Goal: Transaction & Acquisition: Book appointment/travel/reservation

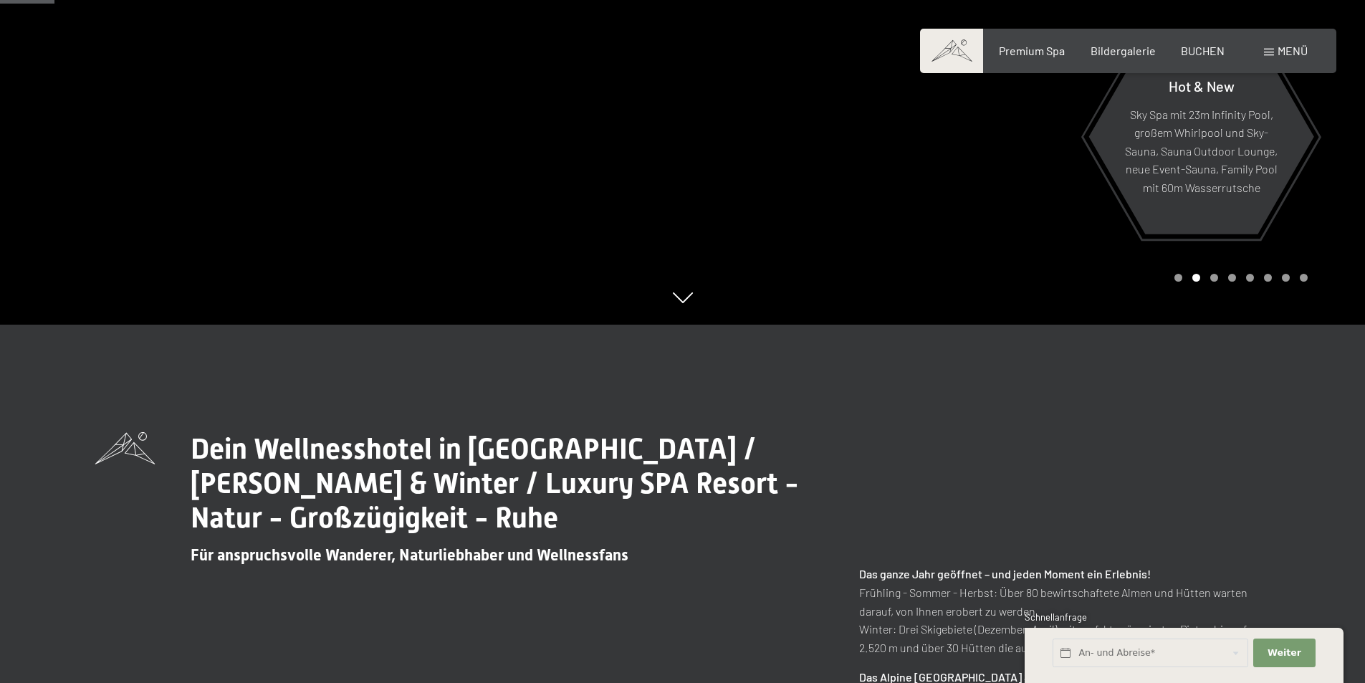
scroll to position [72, 0]
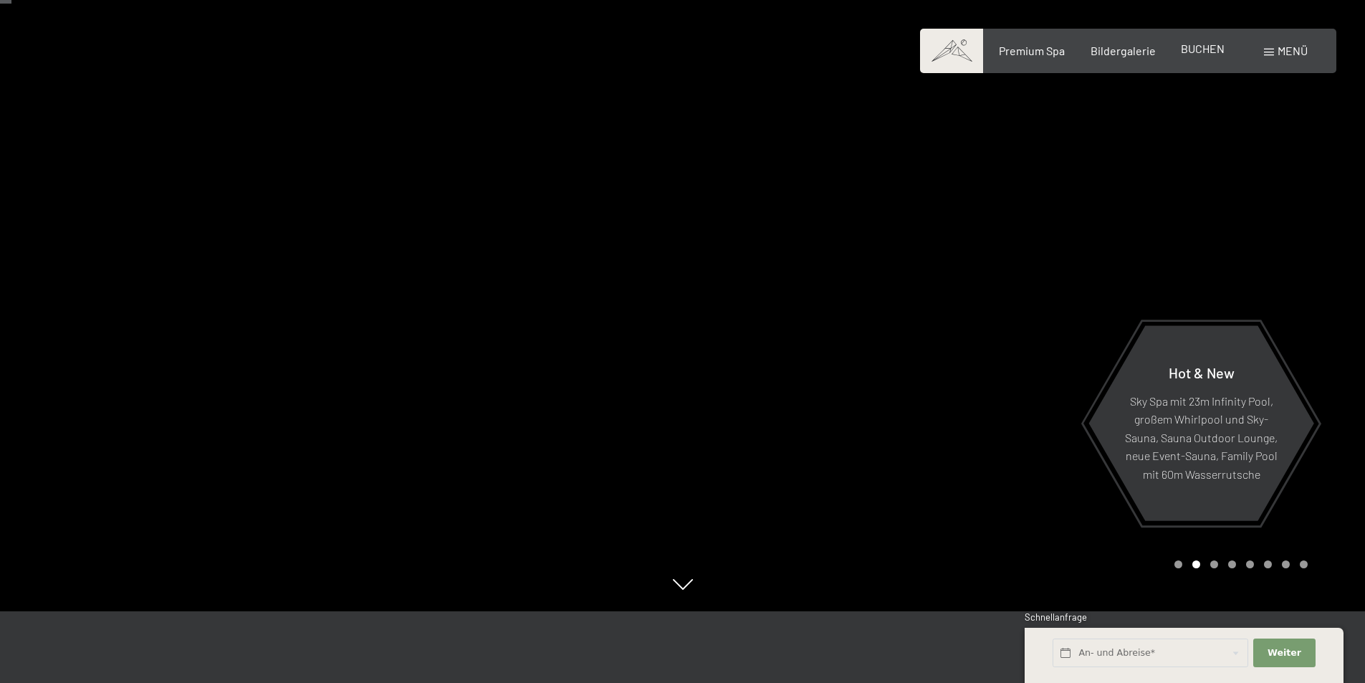
click at [1197, 52] on span "BUCHEN" at bounding box center [1203, 49] width 44 height 14
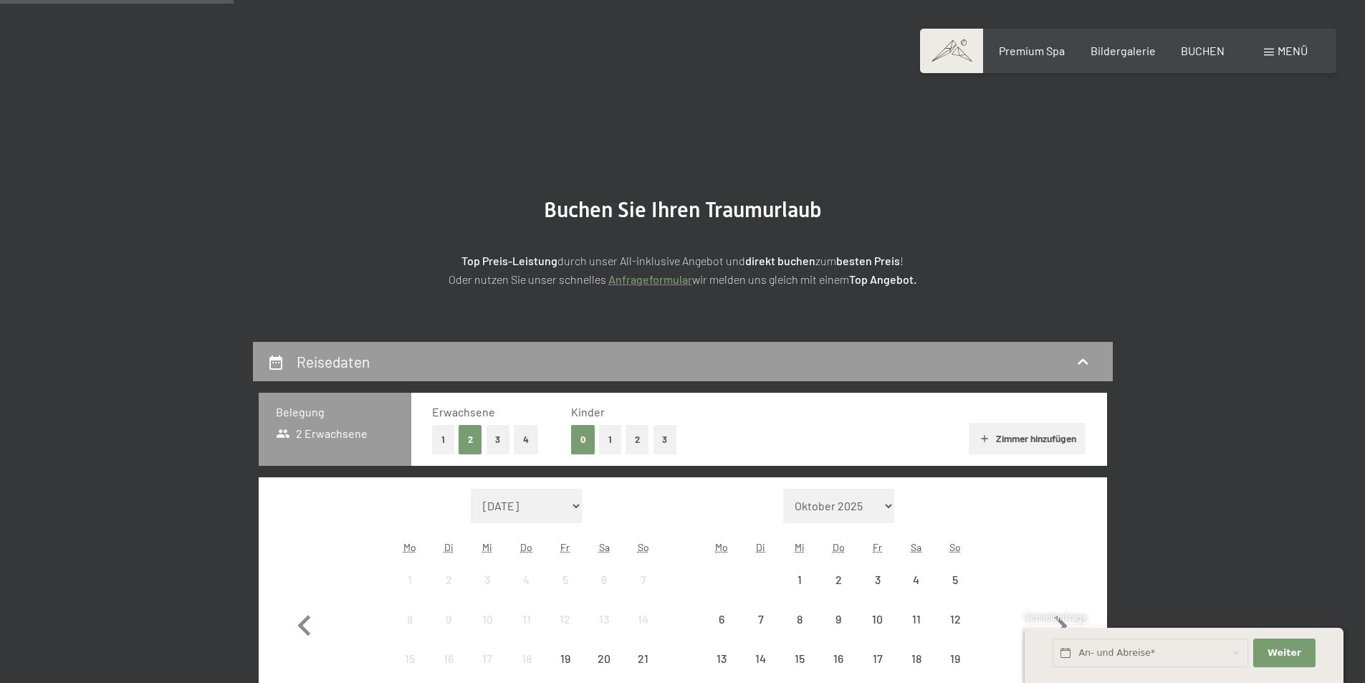
scroll to position [287, 0]
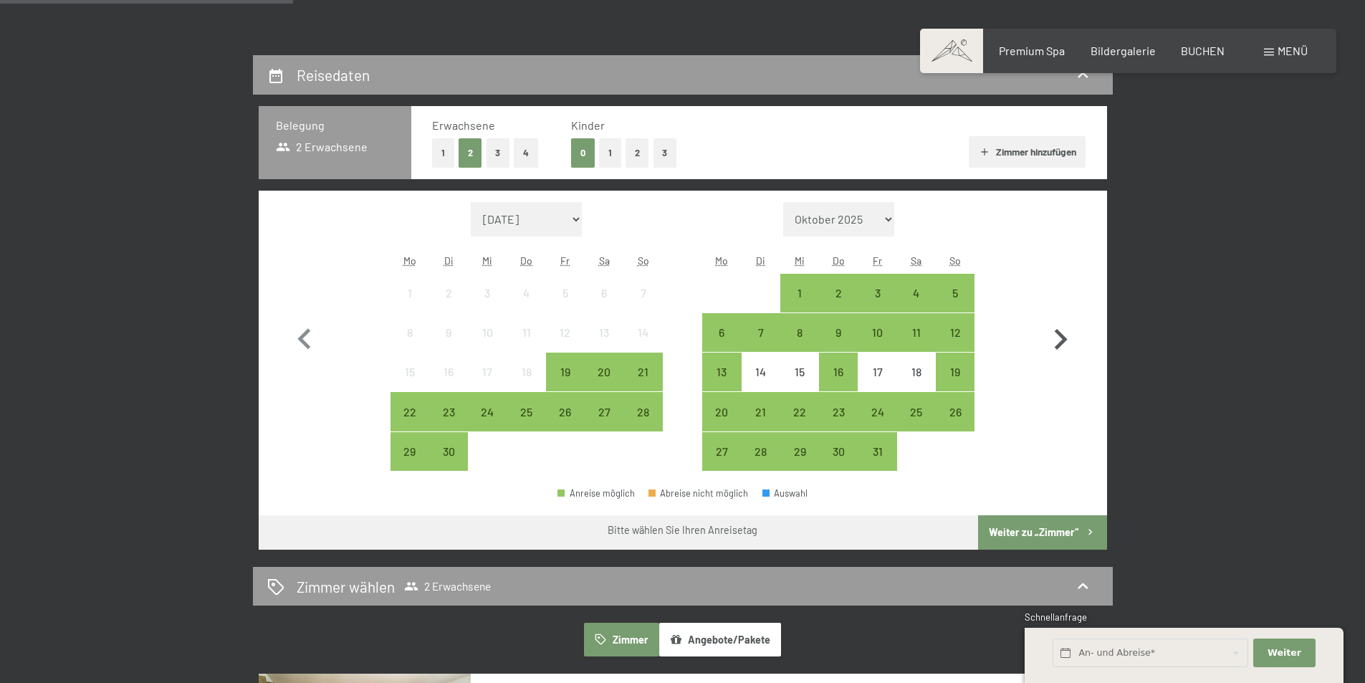
click at [1060, 337] on icon "button" at bounding box center [1061, 340] width 42 height 42
select select "[DATE]"
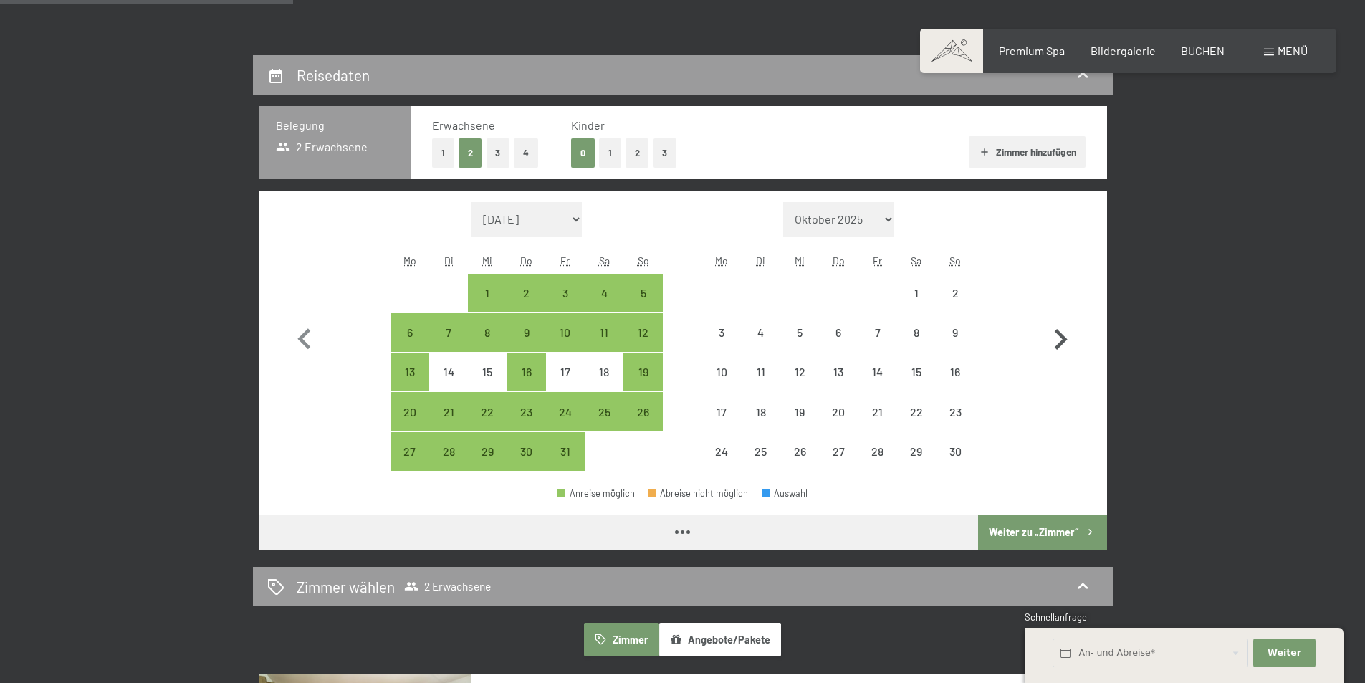
click at [1060, 337] on icon "button" at bounding box center [1061, 340] width 42 height 42
select select "[DATE]"
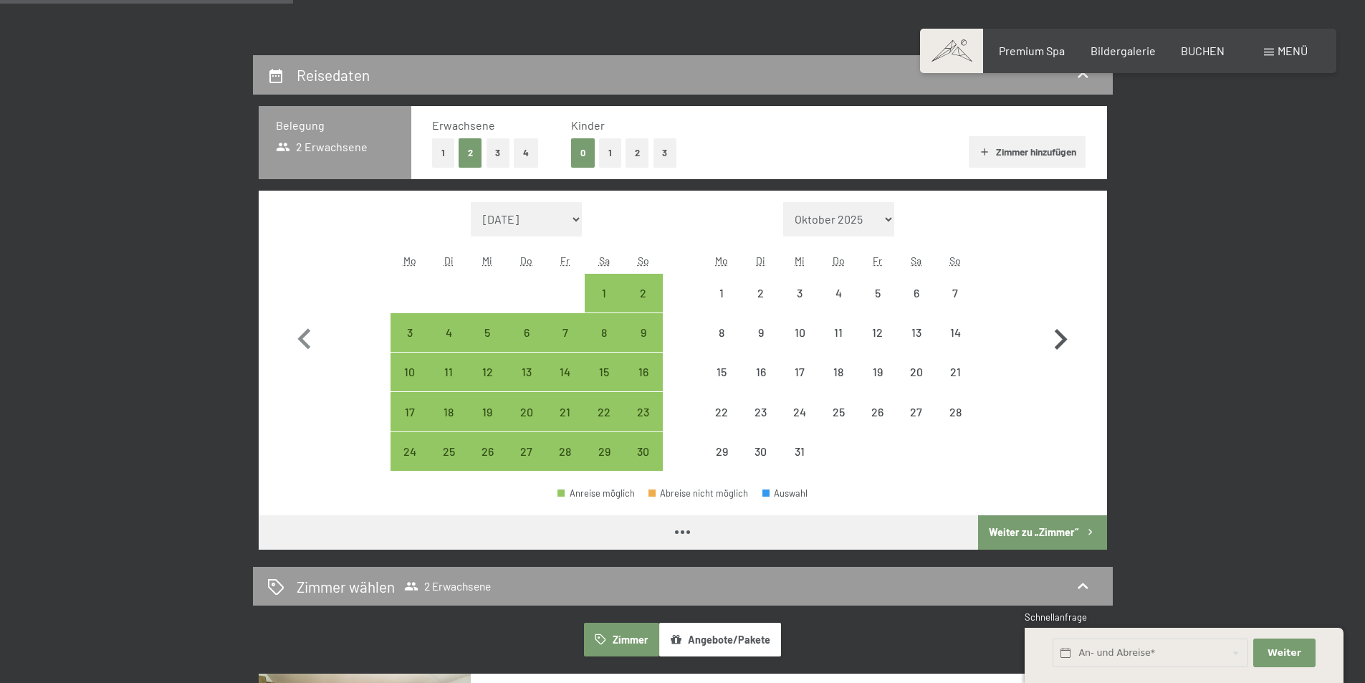
click at [1060, 337] on icon "button" at bounding box center [1061, 340] width 42 height 42
select select "[DATE]"
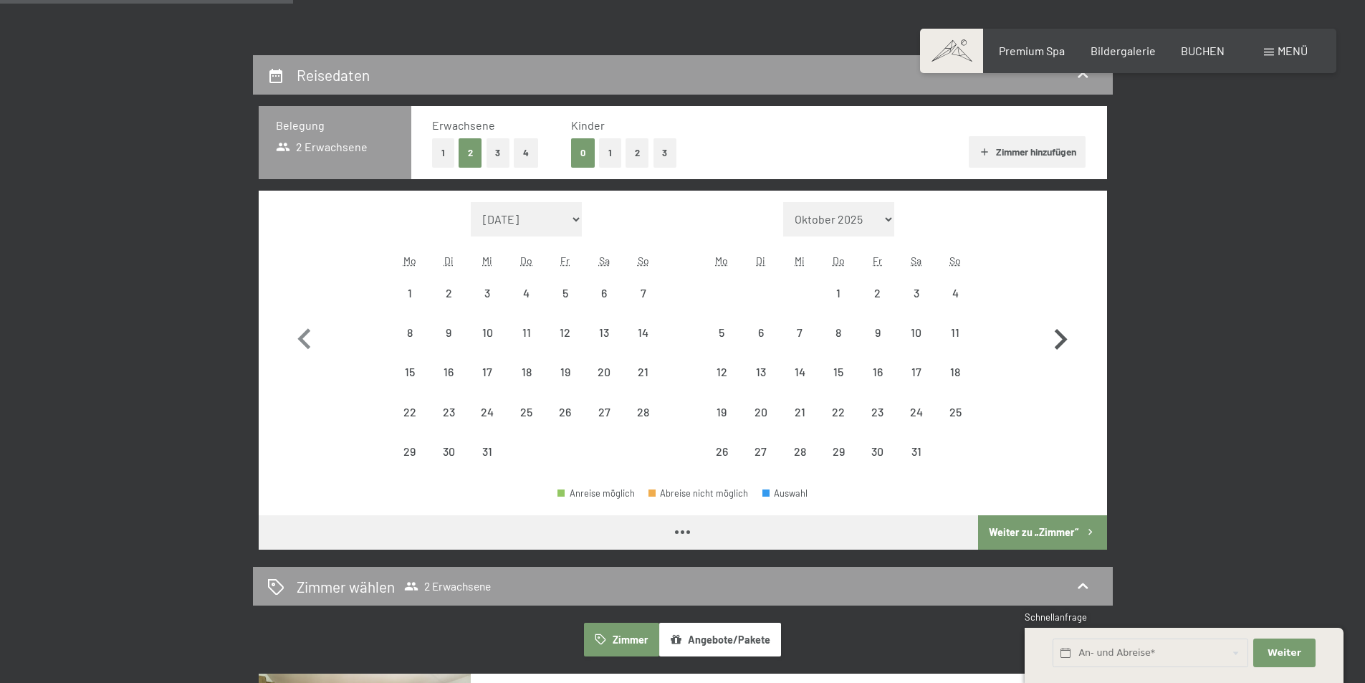
click at [1060, 337] on icon "button" at bounding box center [1061, 340] width 42 height 42
select select "[DATE]"
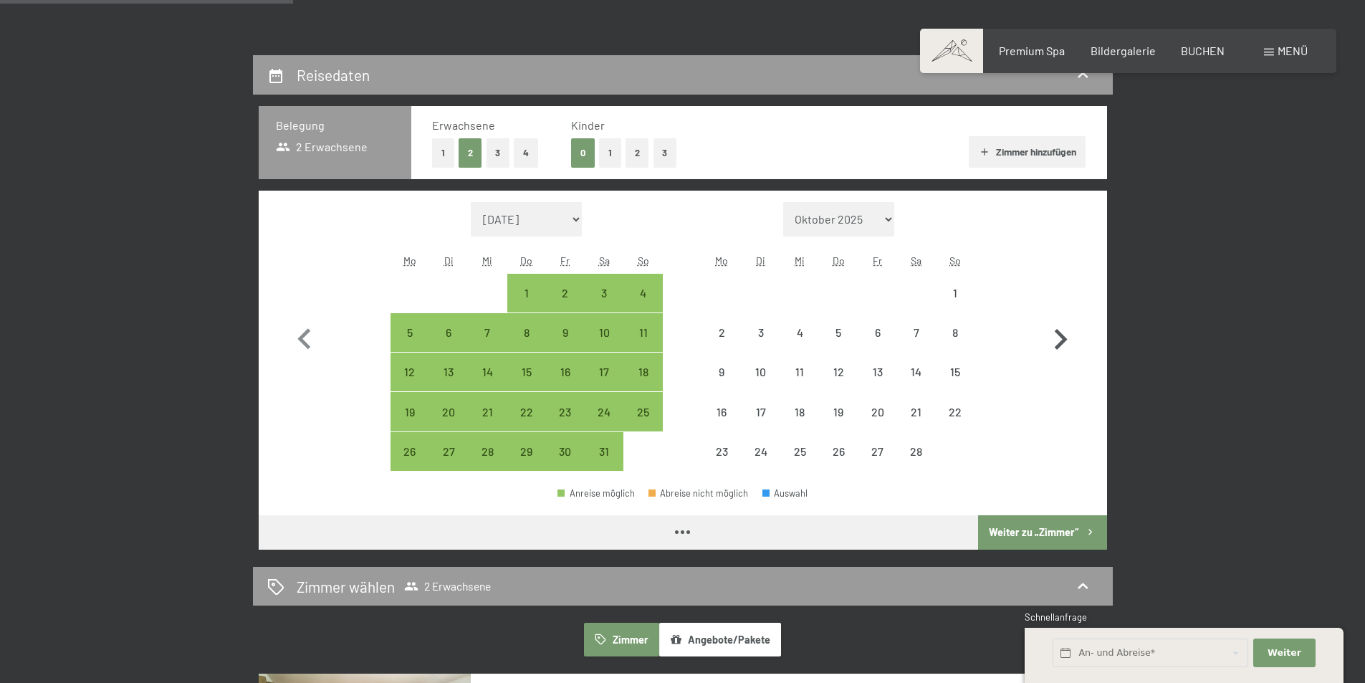
click at [1060, 337] on icon "button" at bounding box center [1061, 340] width 42 height 42
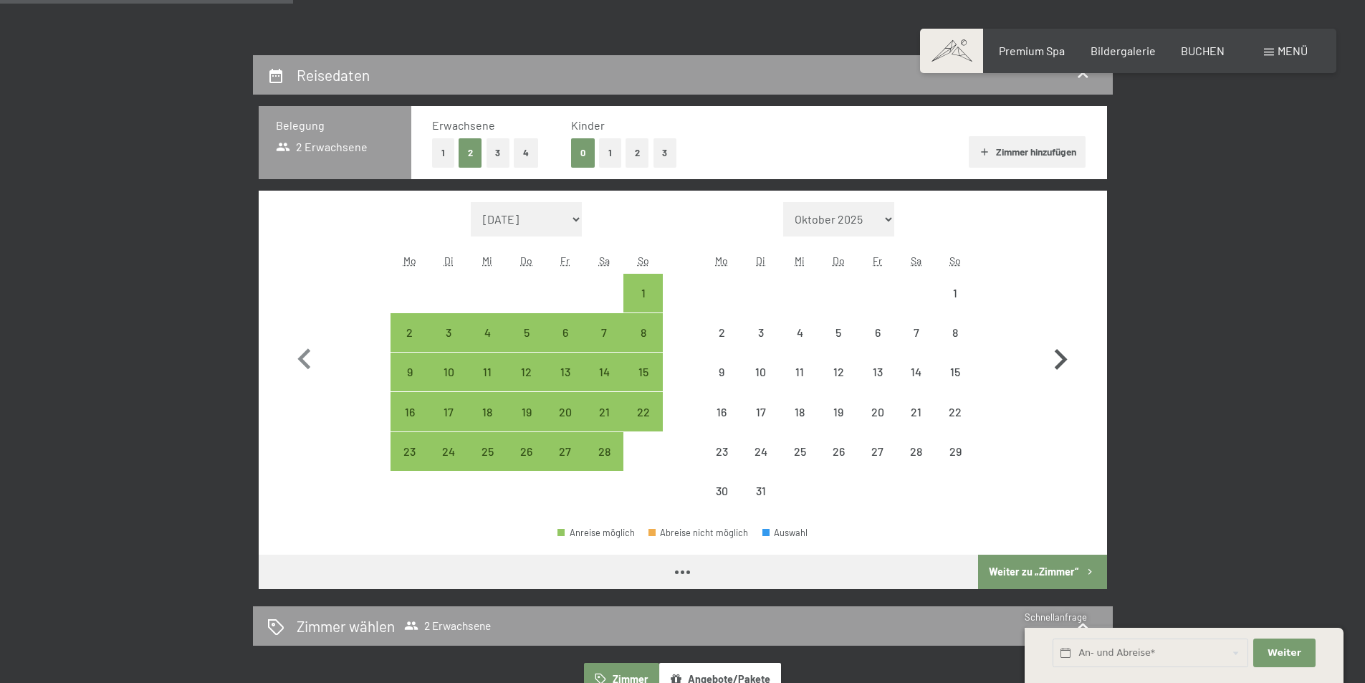
click at [1060, 337] on button "button" at bounding box center [1061, 356] width 42 height 309
select select "[DATE]"
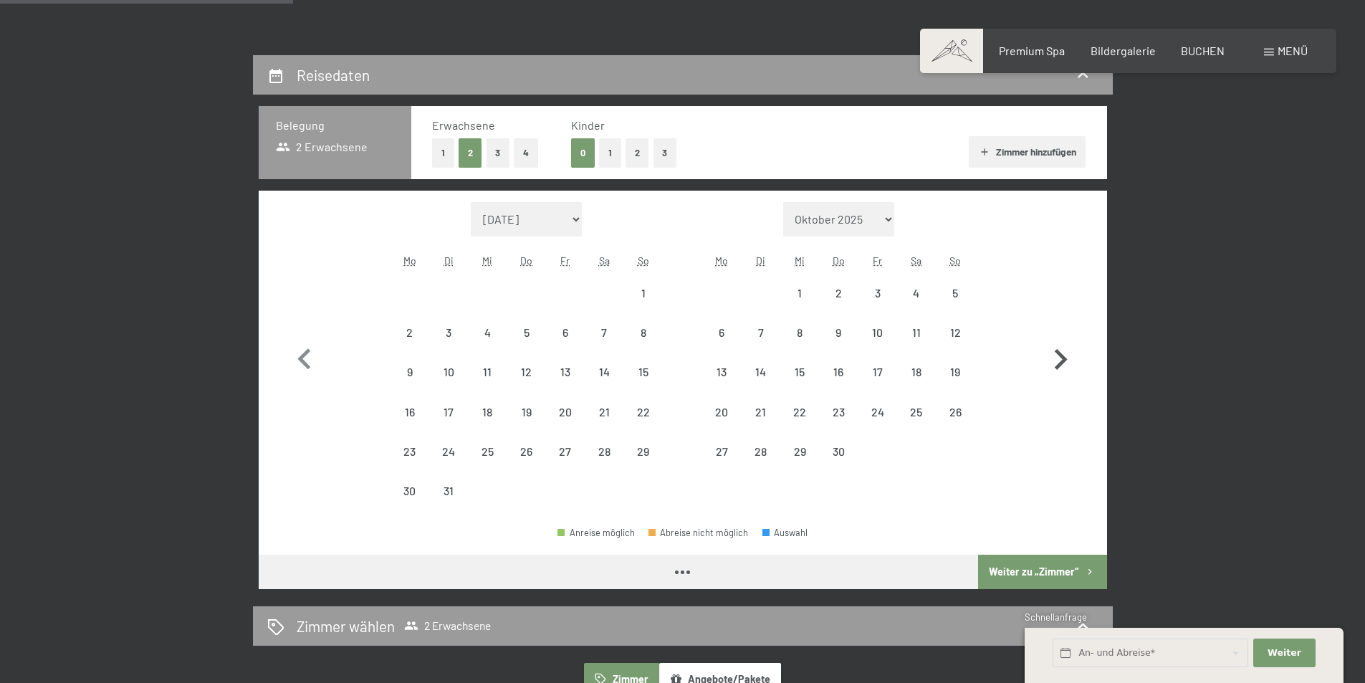
select select "[DATE]"
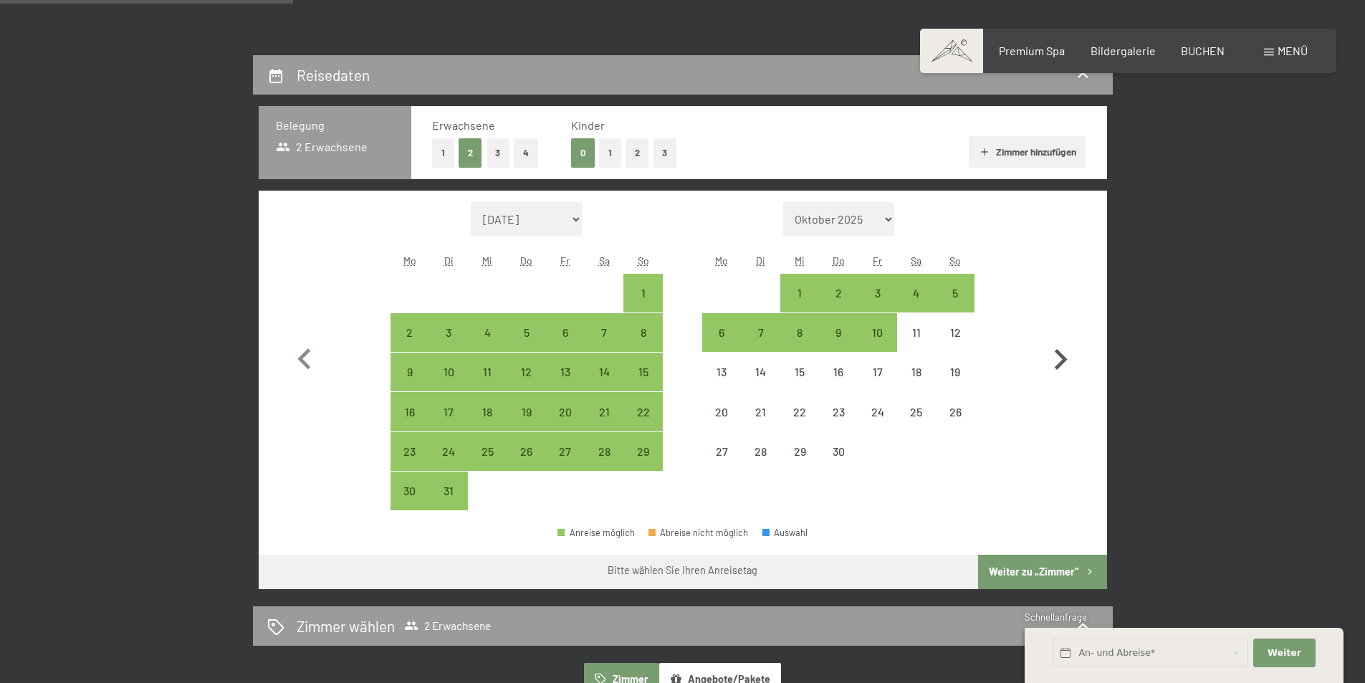
click at [1060, 337] on button "button" at bounding box center [1061, 356] width 42 height 309
select select "[DATE]"
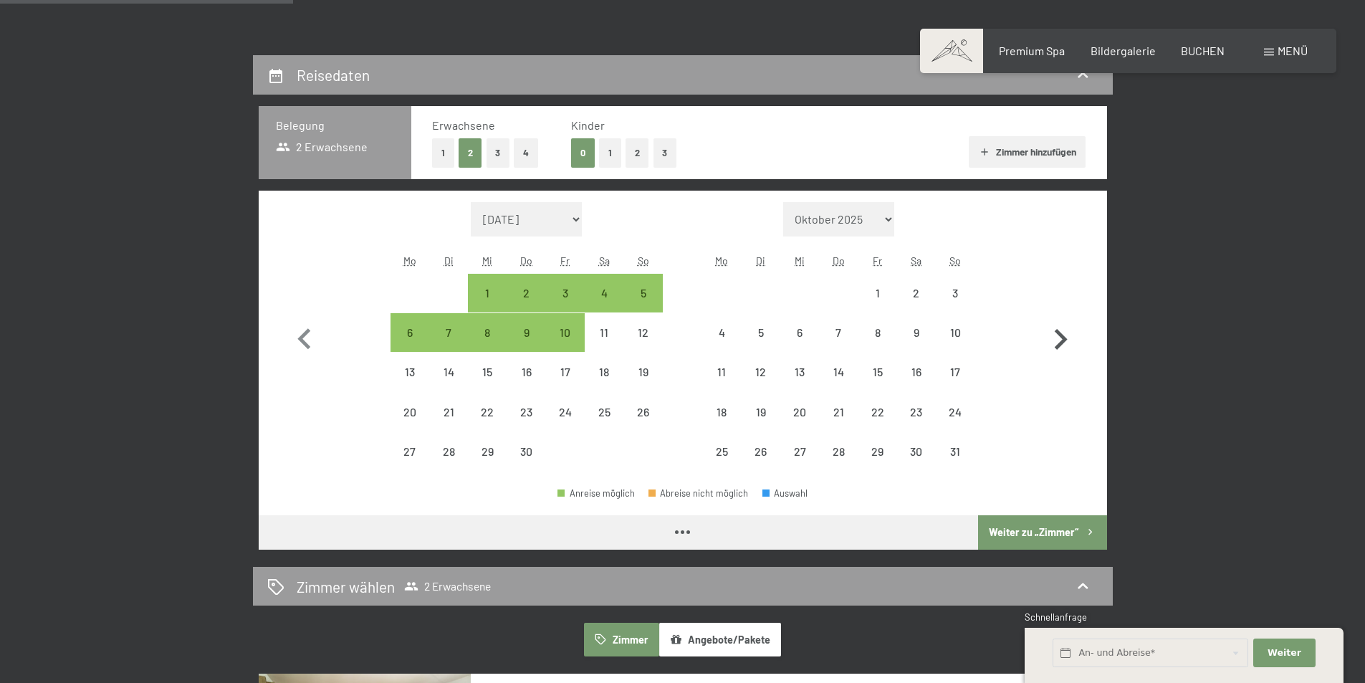
select select "[DATE]"
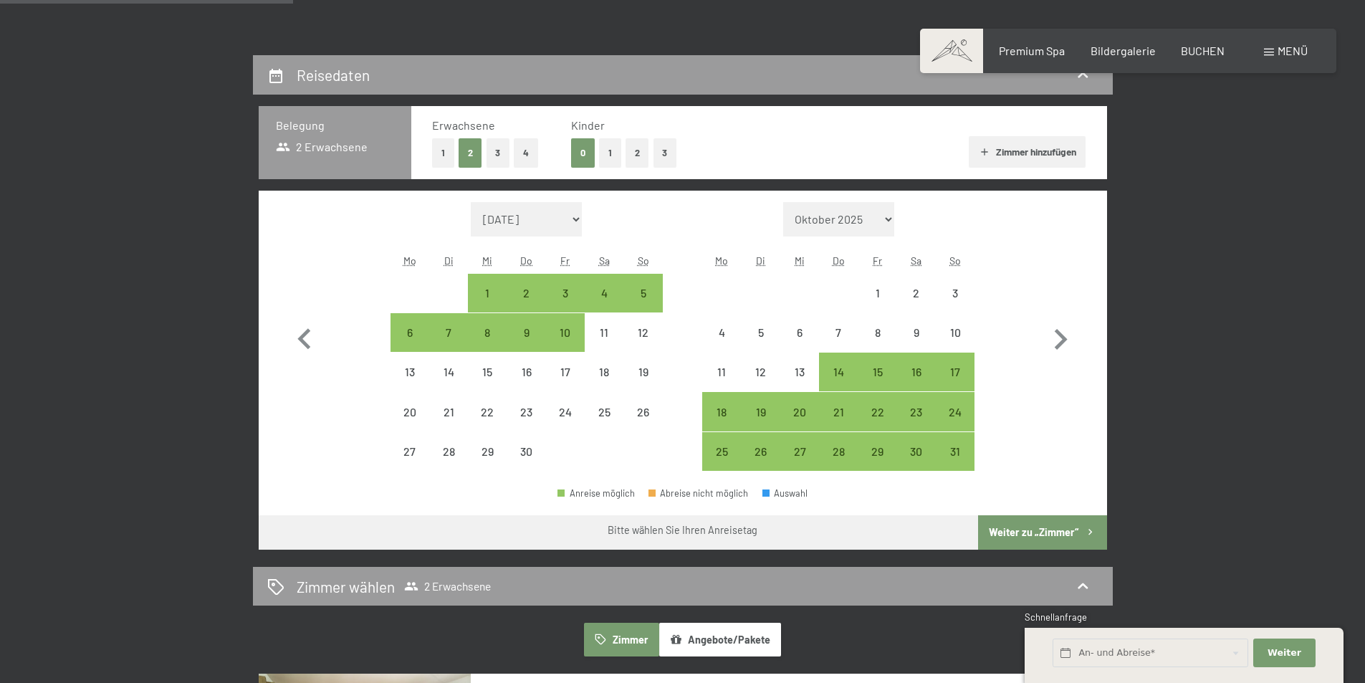
click at [639, 155] on button "2" at bounding box center [638, 152] width 24 height 29
select select "[DATE]"
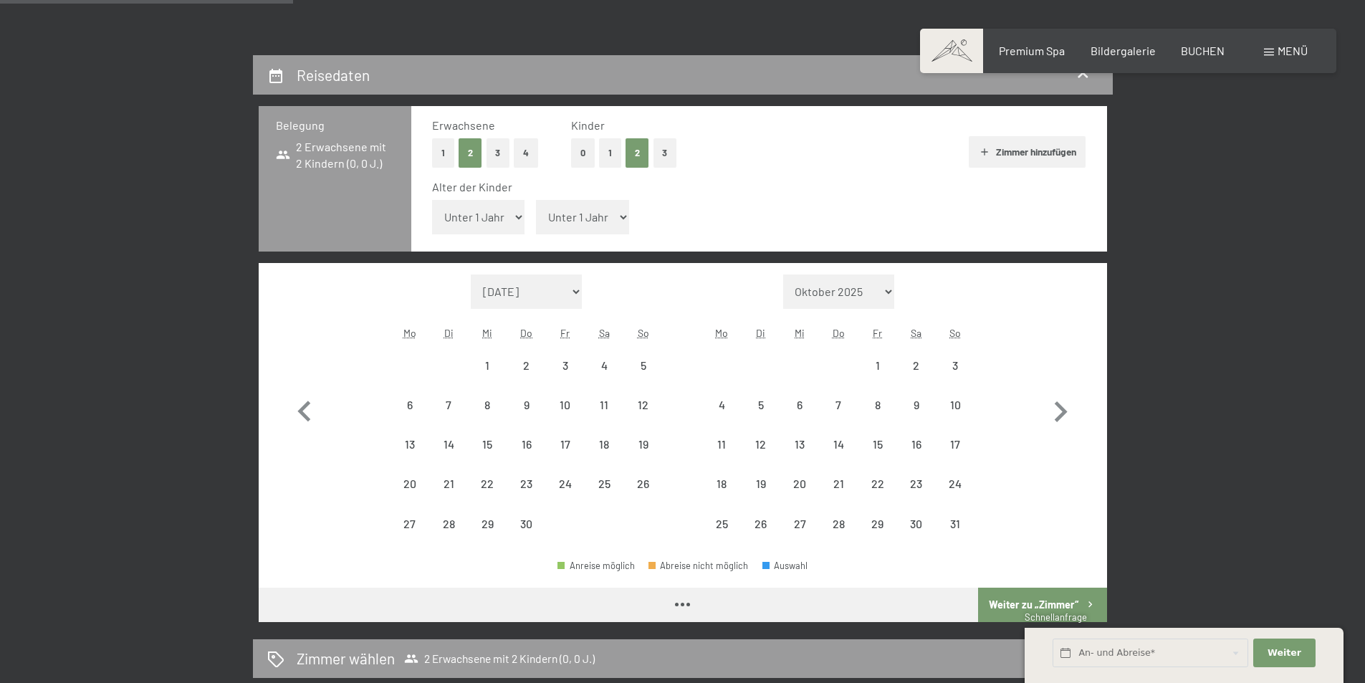
select select "[DATE]"
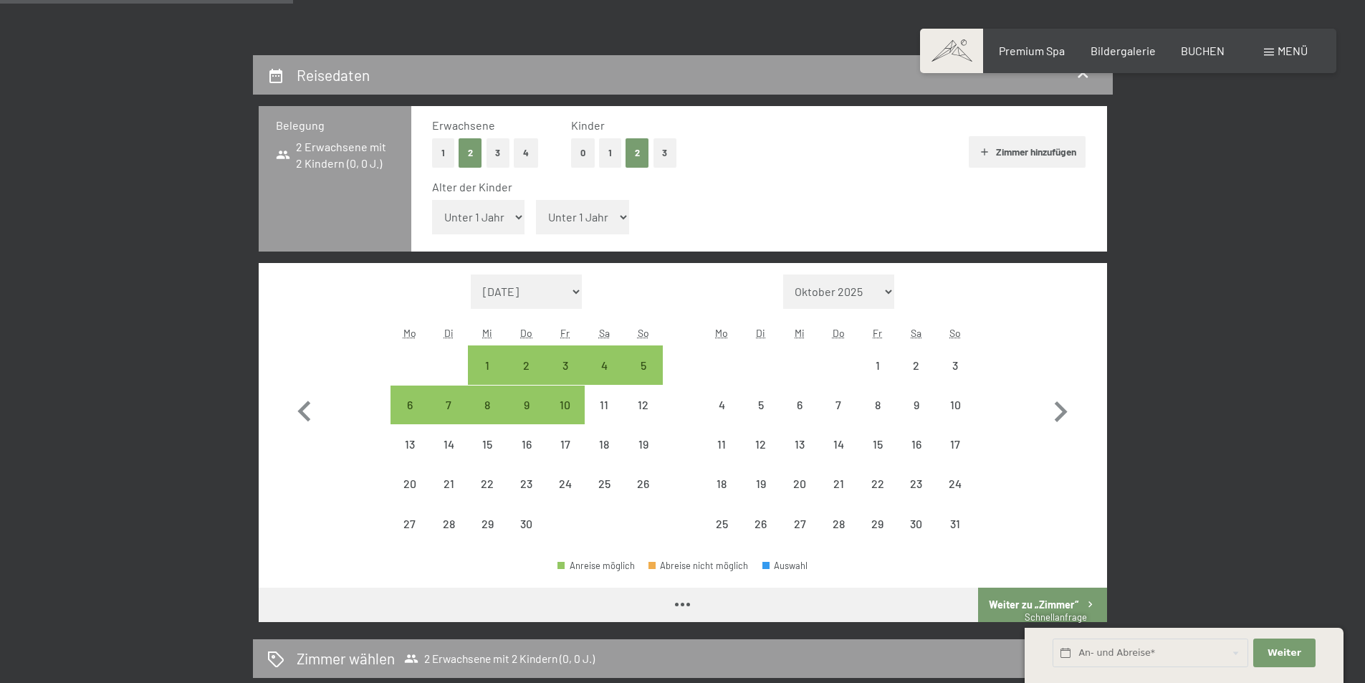
select select "[DATE]"
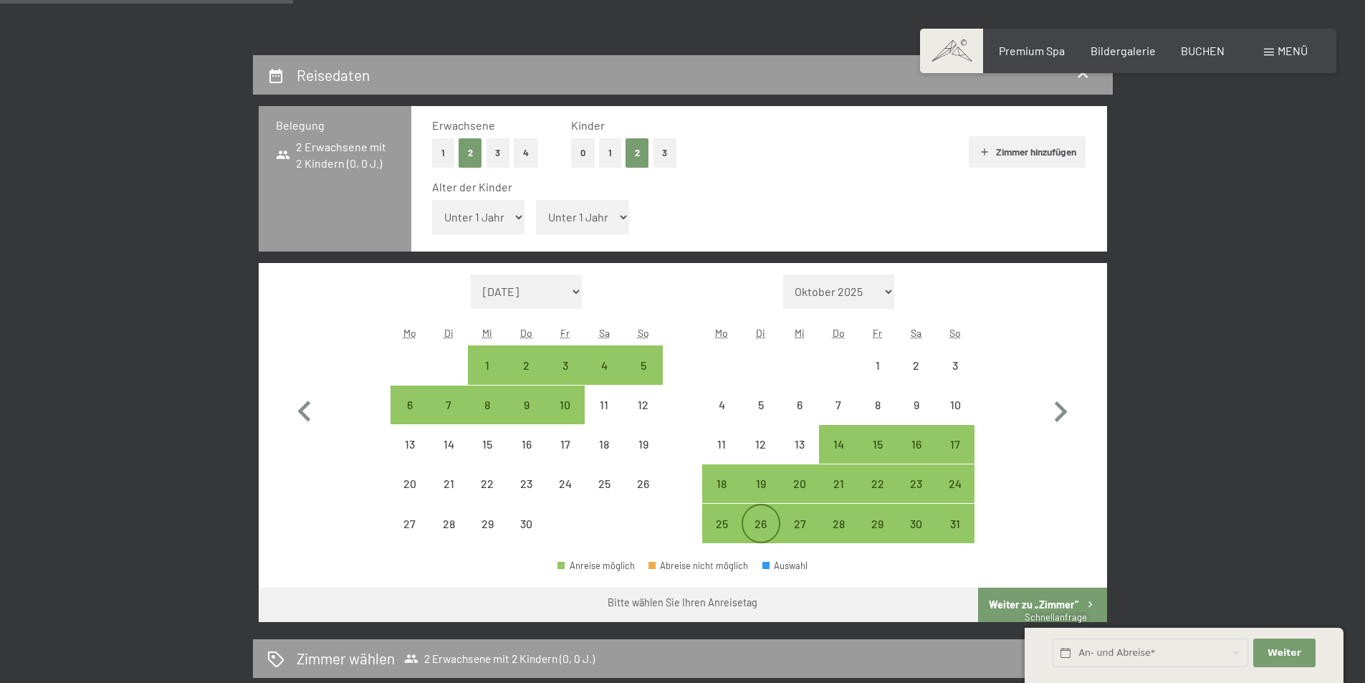
click at [764, 527] on div "26" at bounding box center [761, 536] width 36 height 36
select select "[DATE]"
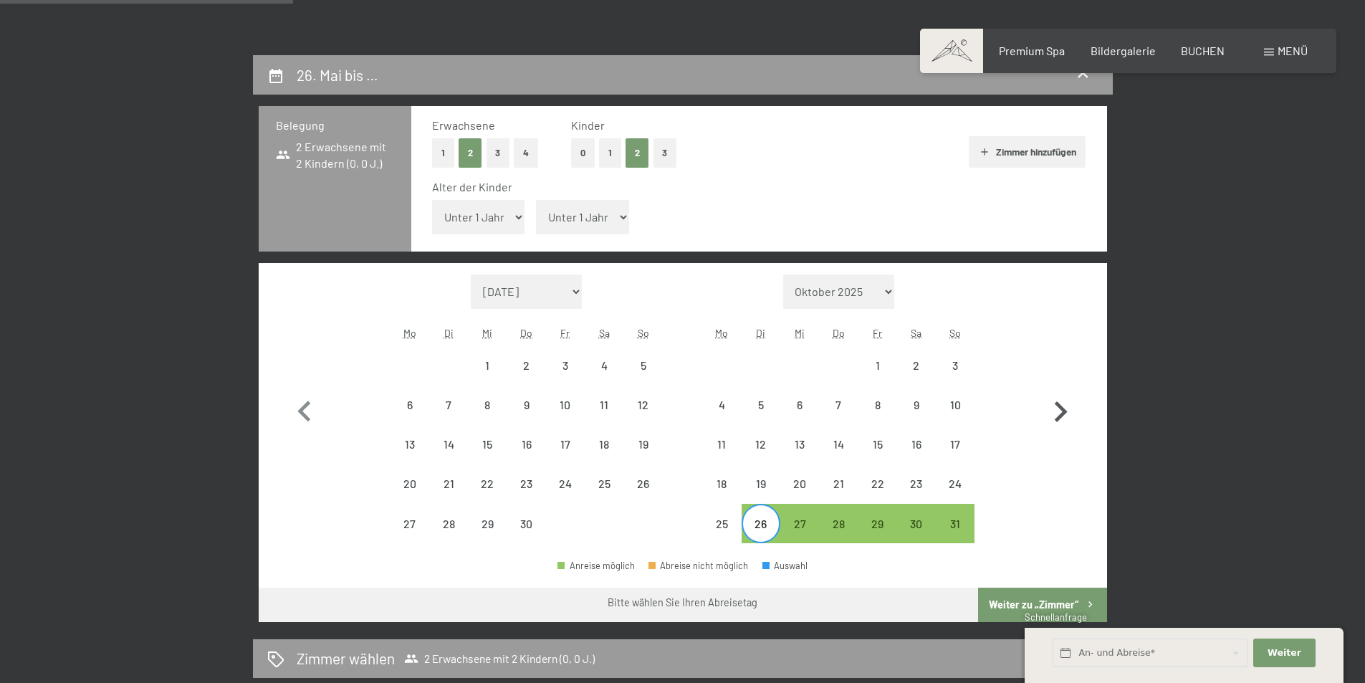
click at [1065, 412] on icon "button" at bounding box center [1061, 411] width 13 height 21
select select "[DATE]"
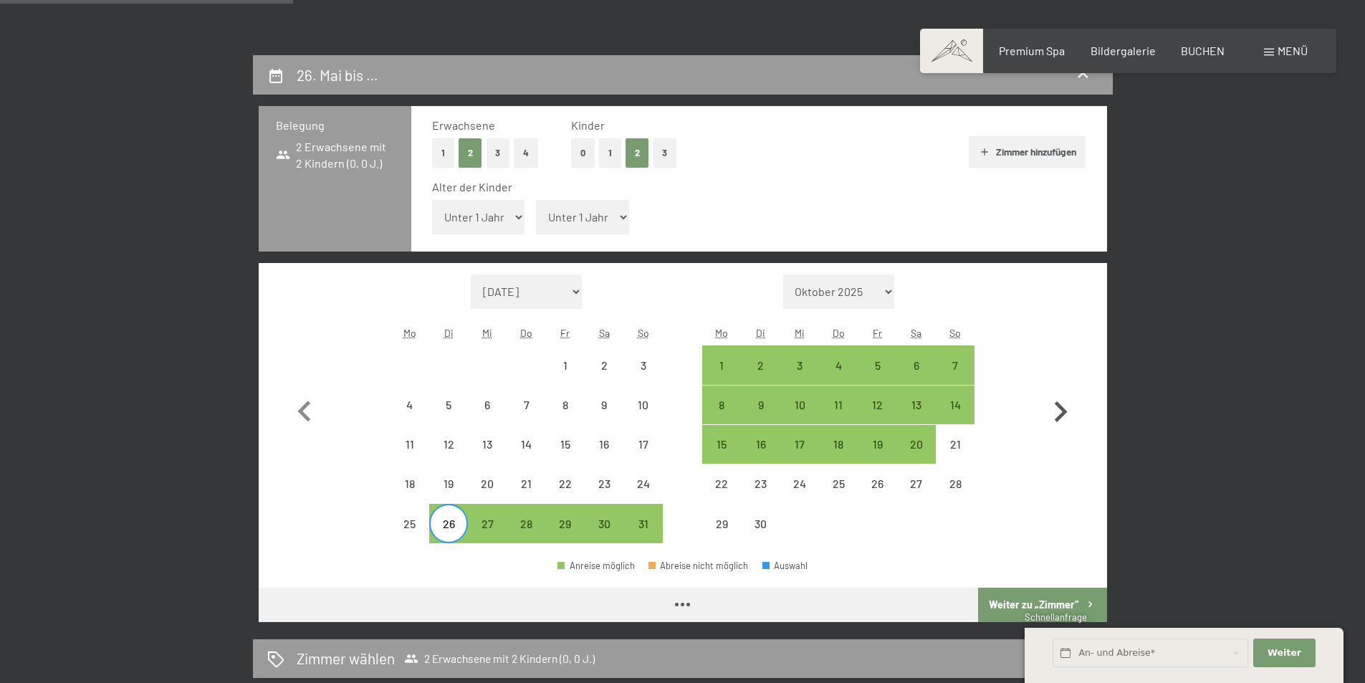
select select "[DATE]"
click at [871, 365] on div "5" at bounding box center [877, 378] width 36 height 36
select select "[DATE]"
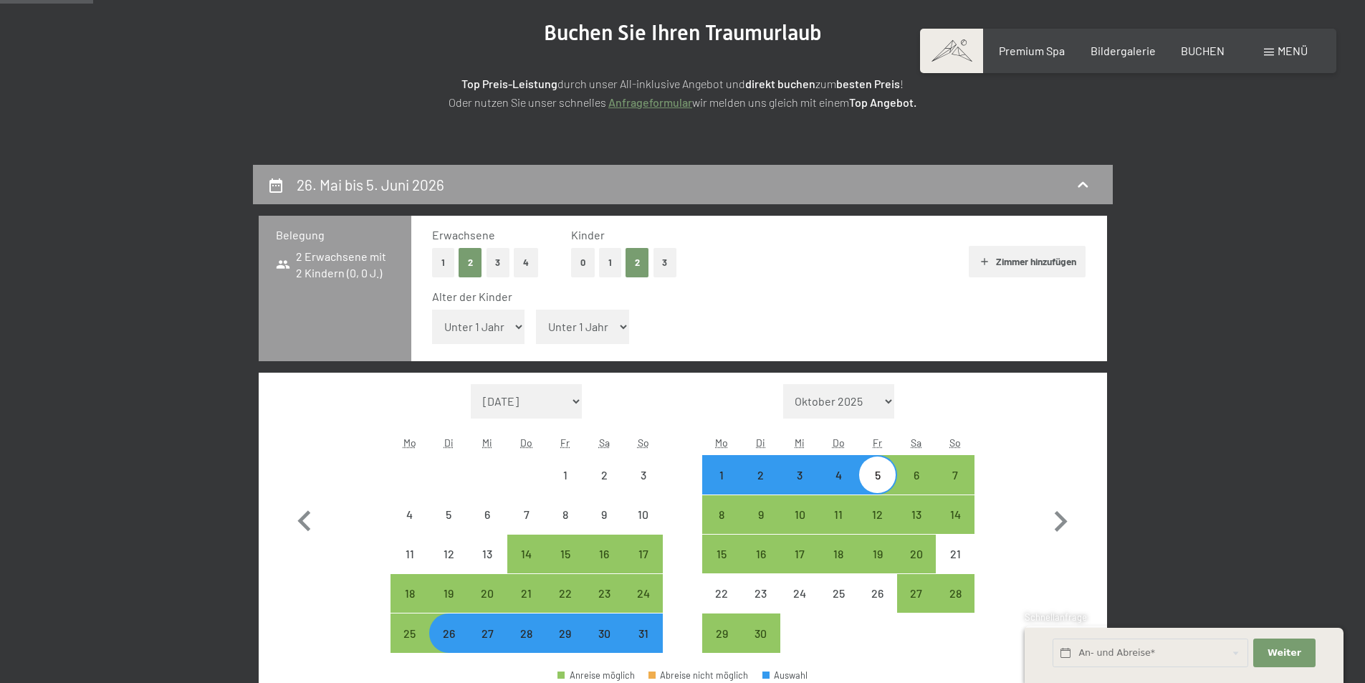
scroll to position [143, 0]
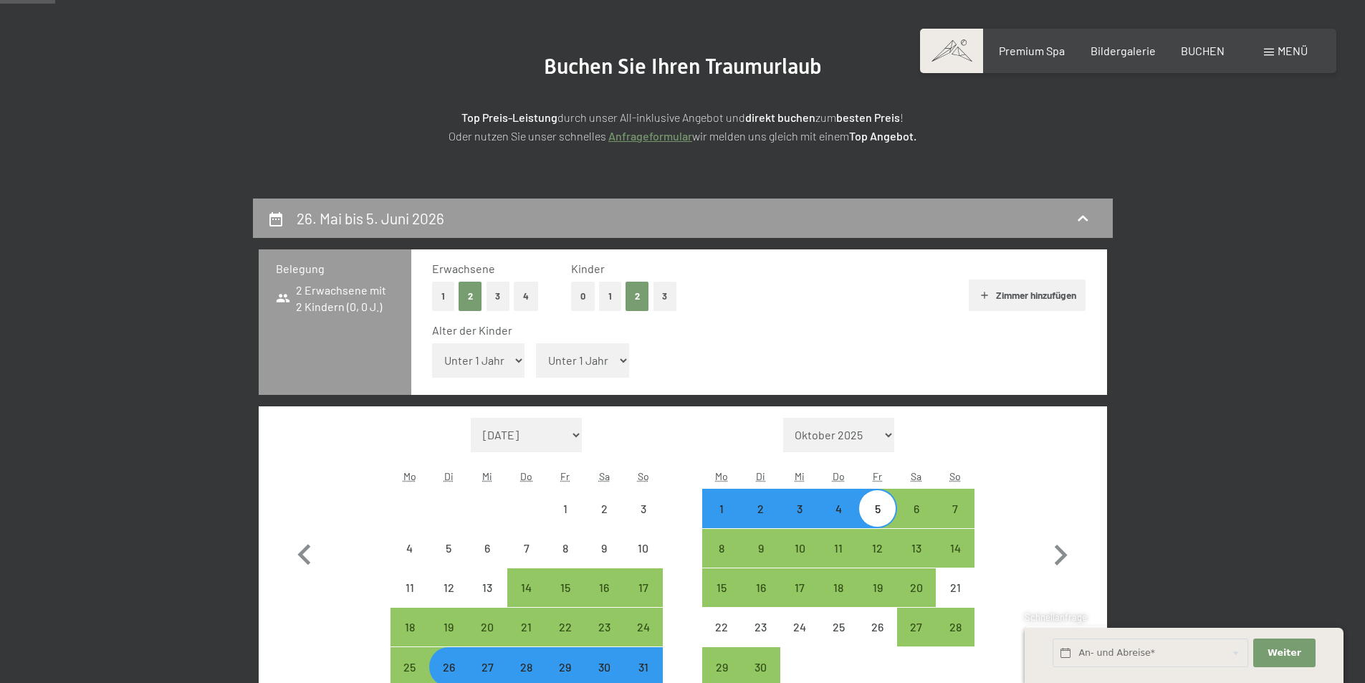
click at [489, 364] on select "Unter 1 Jahr 1 Jahr 2 Jahre 3 Jahre 4 Jahre 5 Jahre 6 Jahre 7 Jahre 8 Jahre 9 J…" at bounding box center [478, 360] width 93 height 34
select select "10"
click at [432, 343] on select "Unter 1 Jahr 1 Jahr 2 Jahre 3 Jahre 4 Jahre 5 Jahre 6 Jahre 7 Jahre 8 Jahre 9 J…" at bounding box center [478, 360] width 93 height 34
select select "[DATE]"
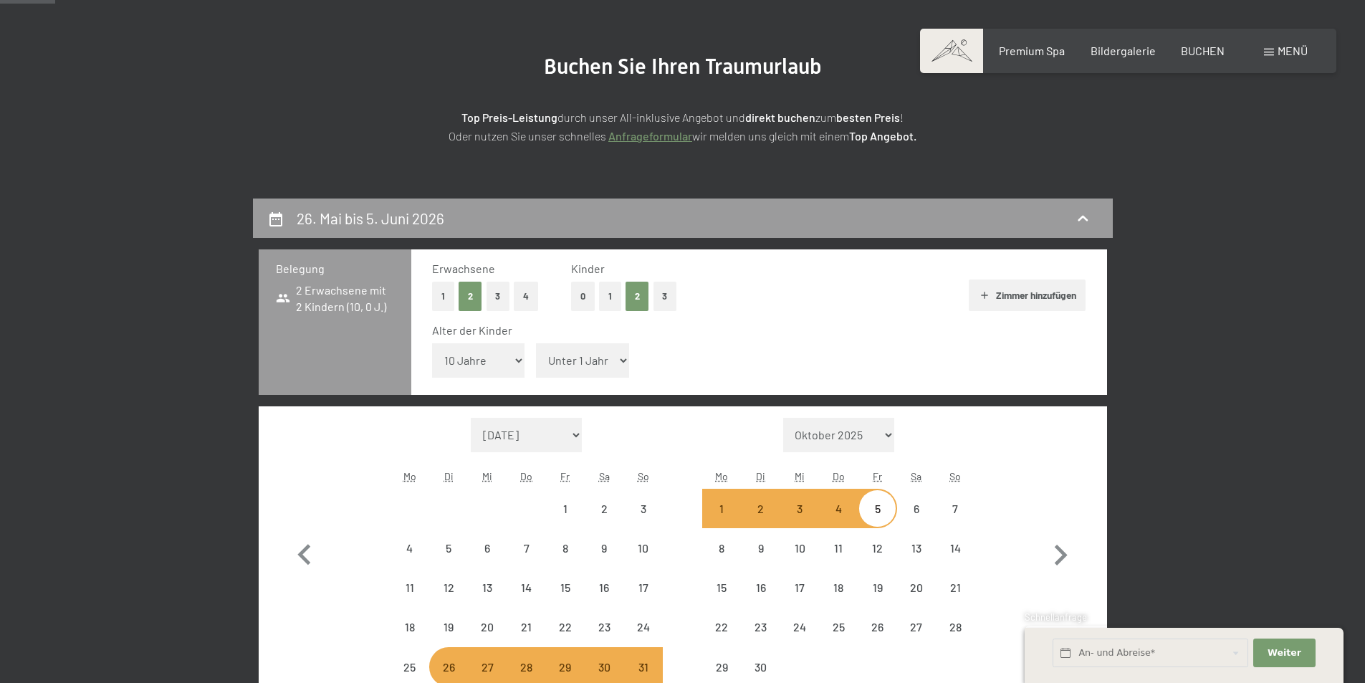
select select "[DATE]"
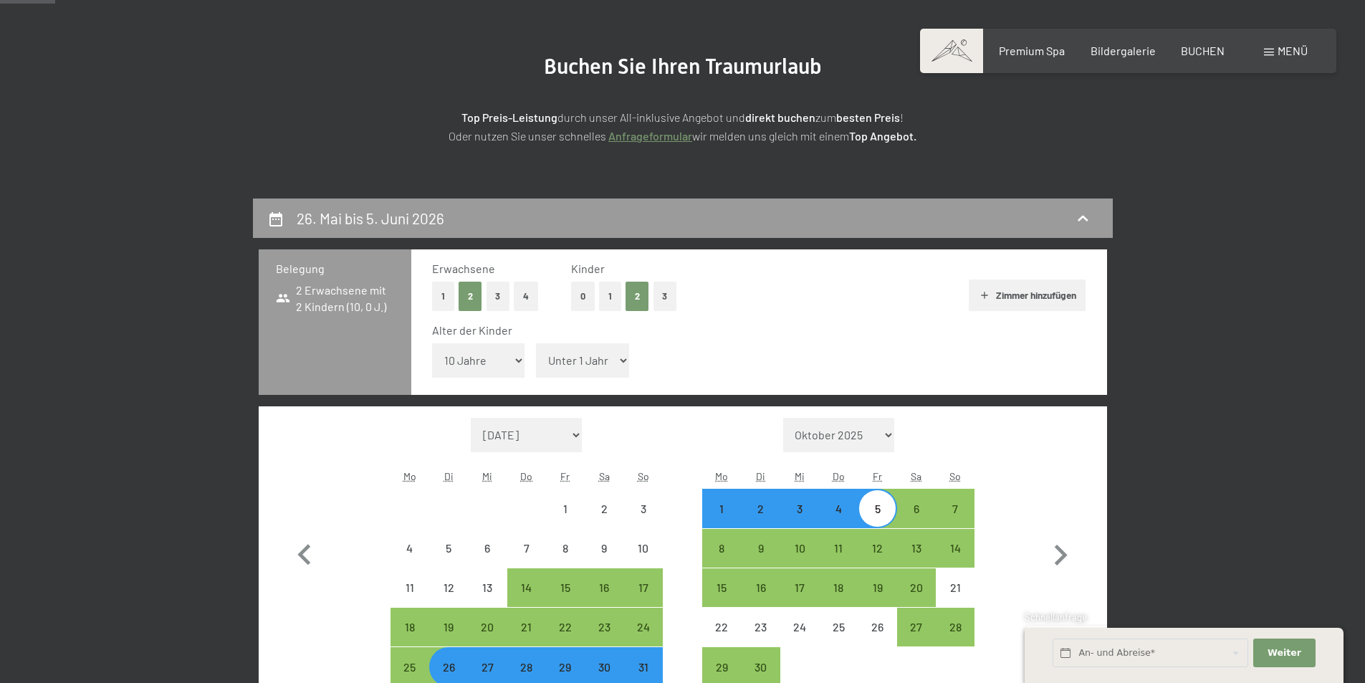
click at [598, 358] on select "Unter 1 Jahr 1 Jahr 2 Jahre 3 Jahre 4 Jahre 5 Jahre 6 Jahre 7 Jahre 8 Jahre 9 J…" at bounding box center [582, 360] width 93 height 34
select select "6"
click at [536, 343] on select "Unter 1 Jahr 1 Jahr 2 Jahre 3 Jahre 4 Jahre 5 Jahre 6 Jahre 7 Jahre 8 Jahre 9 J…" at bounding box center [582, 360] width 93 height 34
select select "[DATE]"
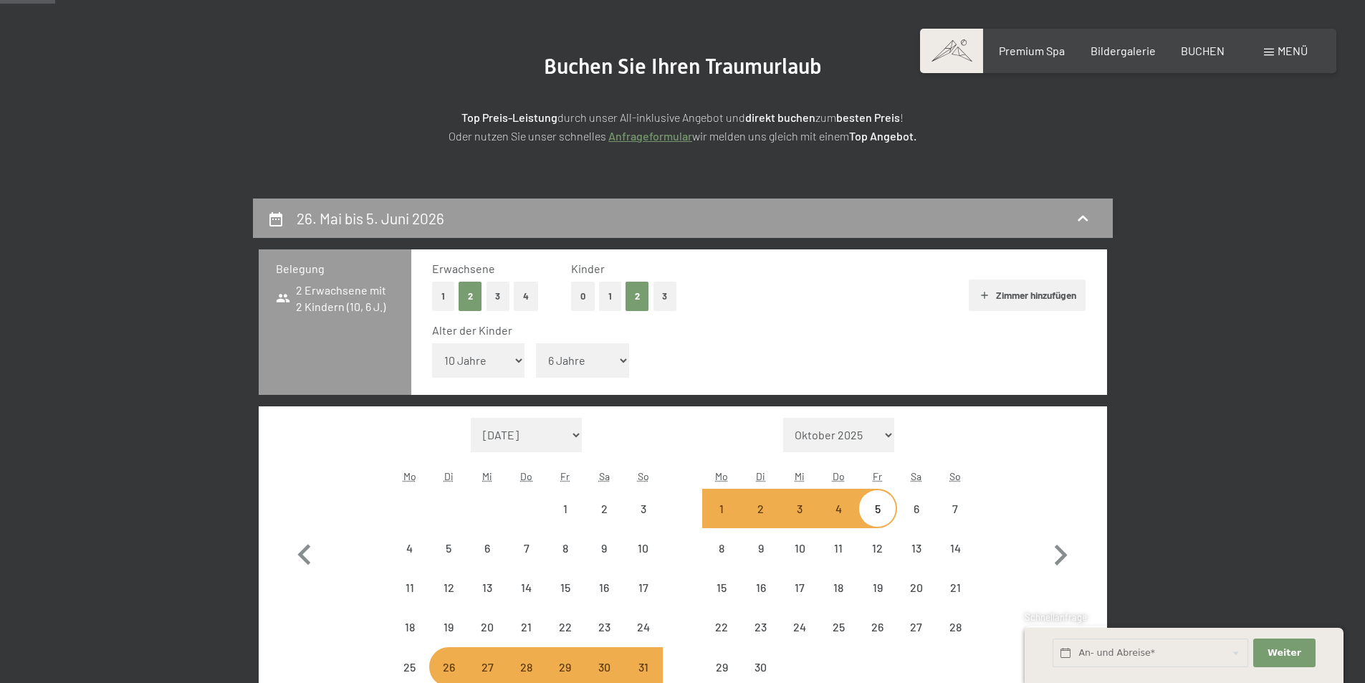
select select "[DATE]"
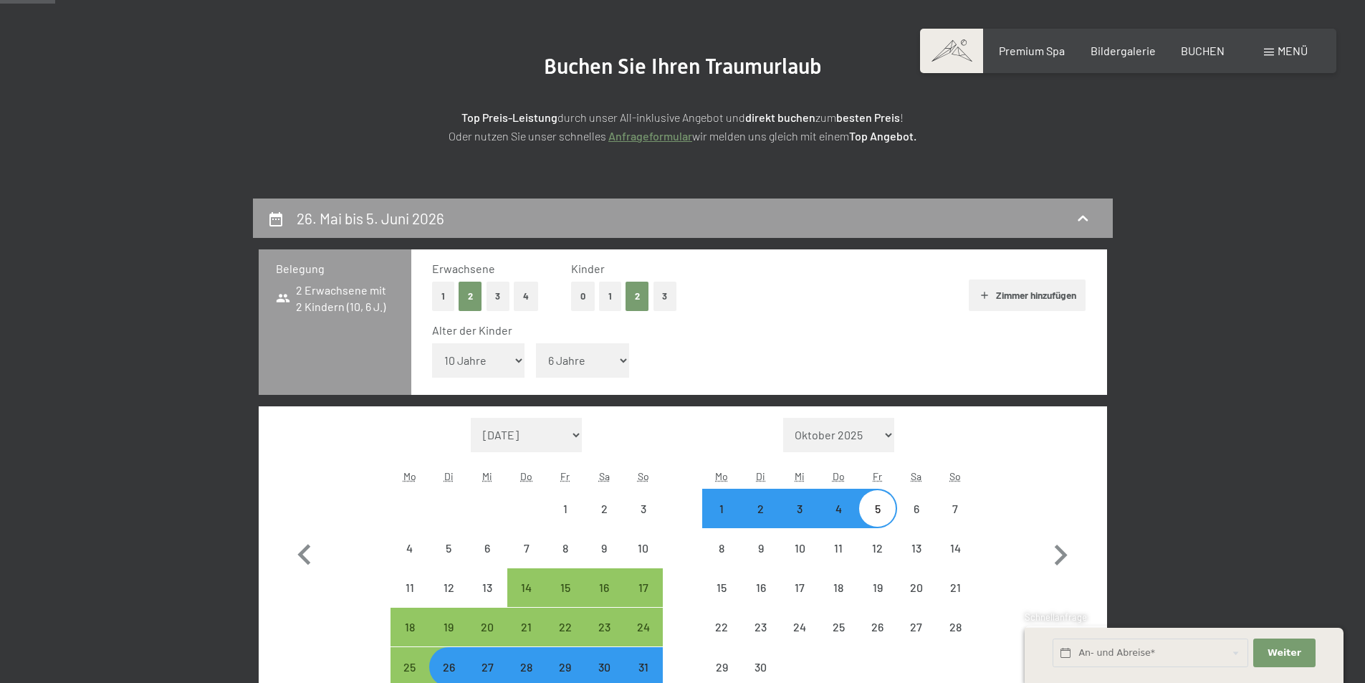
select select "[DATE]"
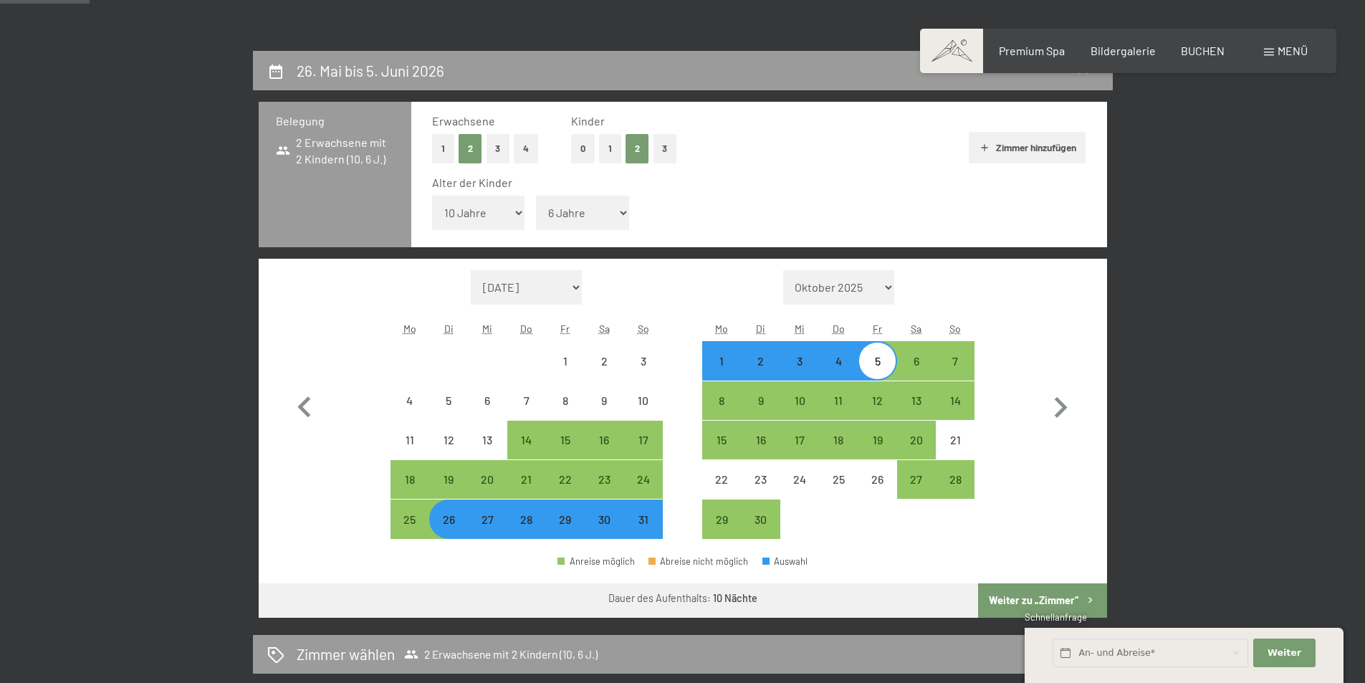
scroll to position [358, 0]
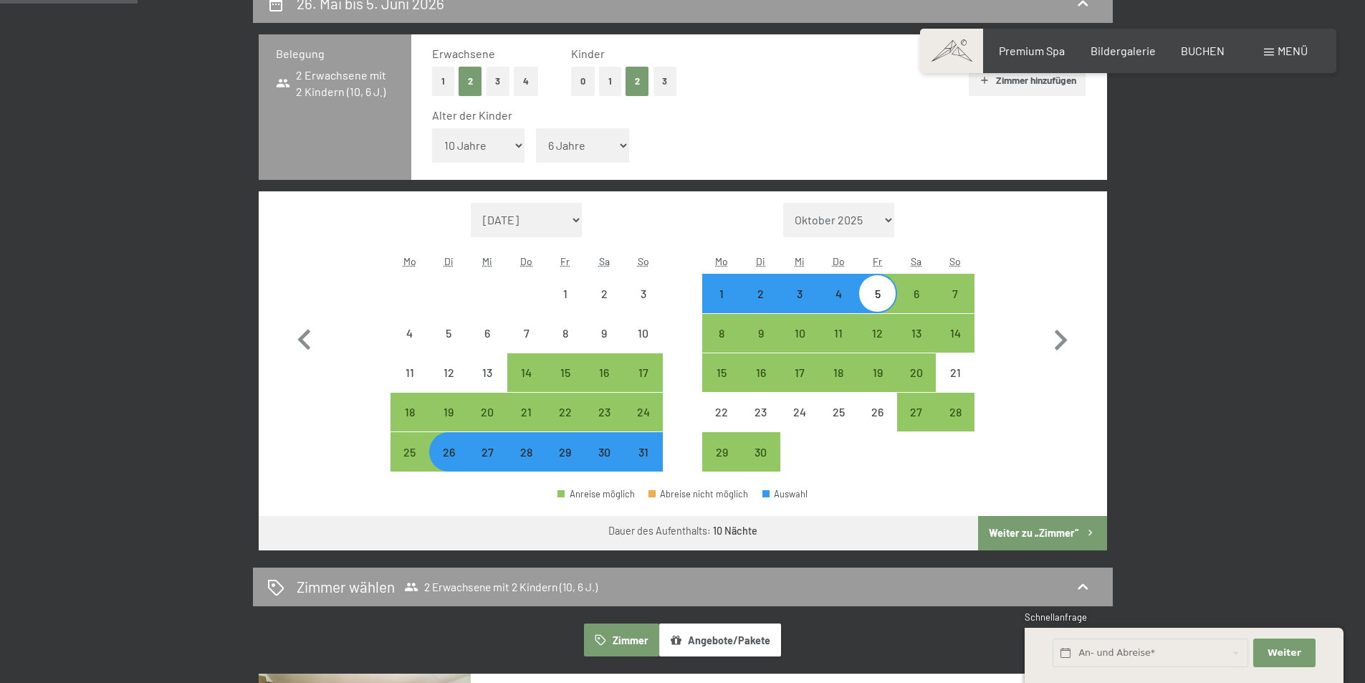
click at [1021, 535] on button "Weiter zu „Zimmer“" at bounding box center [1042, 533] width 128 height 34
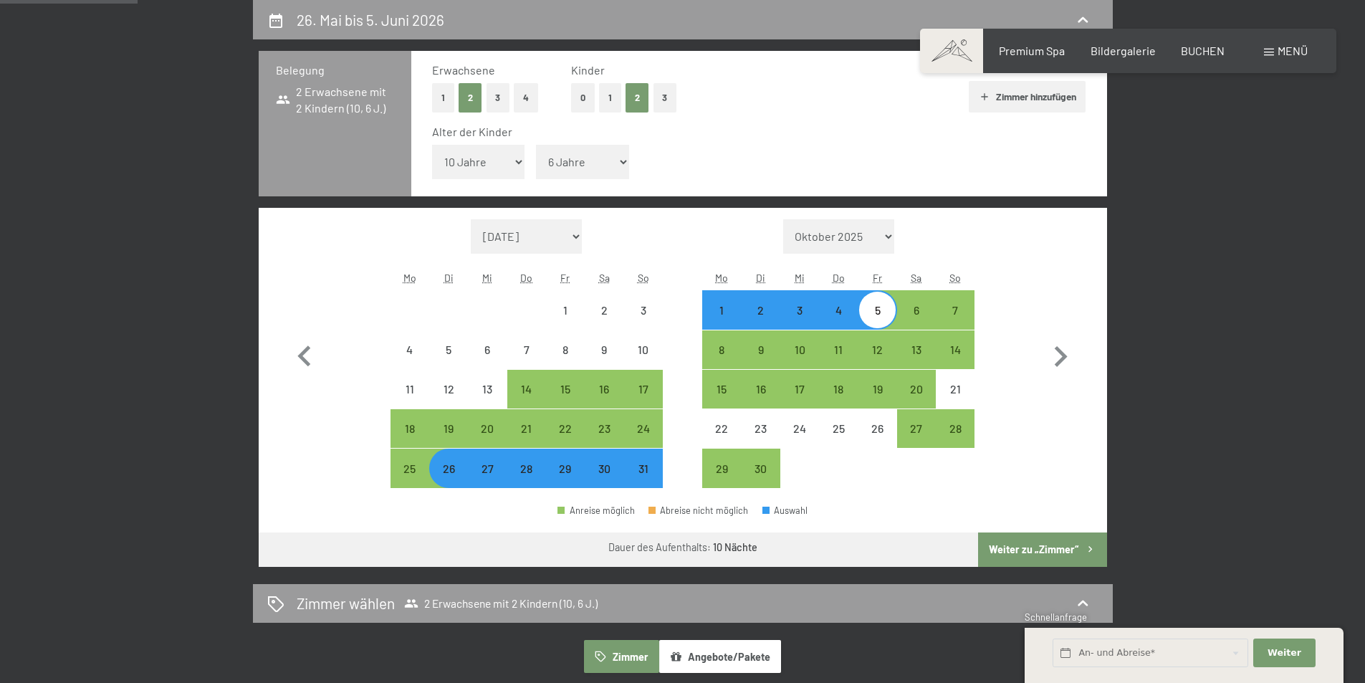
select select "[DATE]"
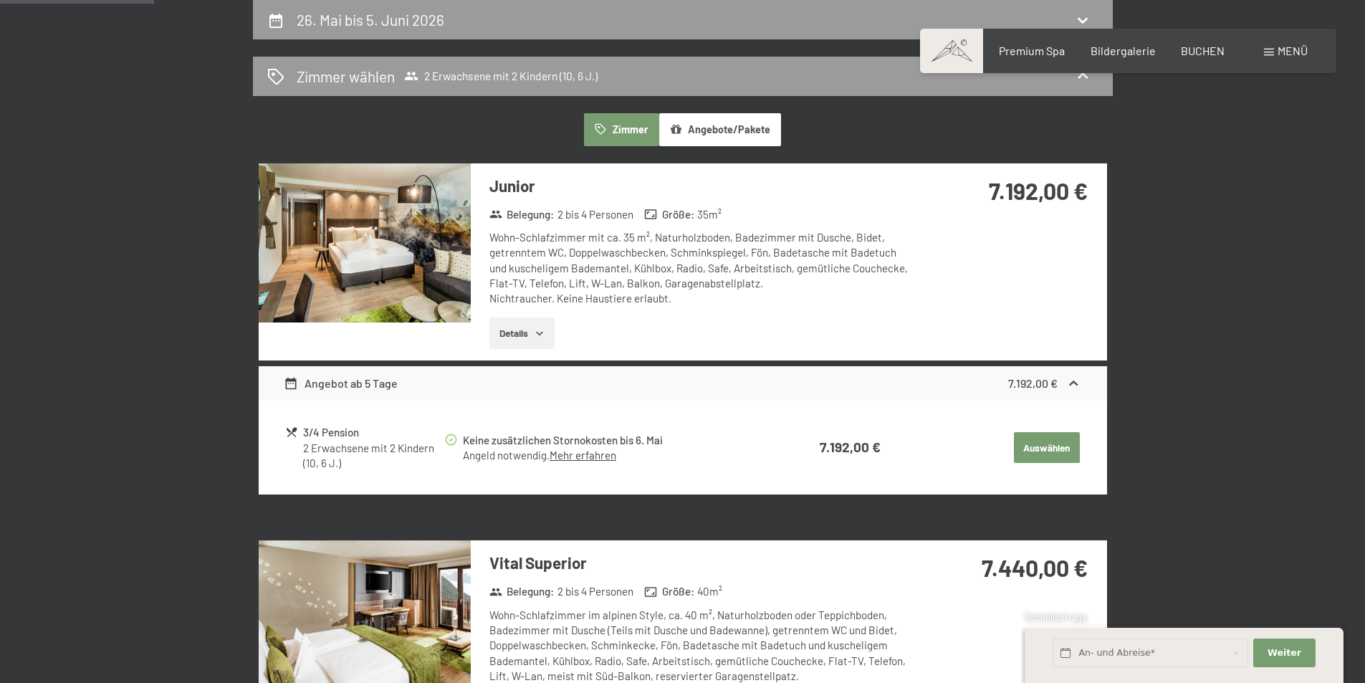
click at [518, 344] on button "Details" at bounding box center [521, 333] width 65 height 32
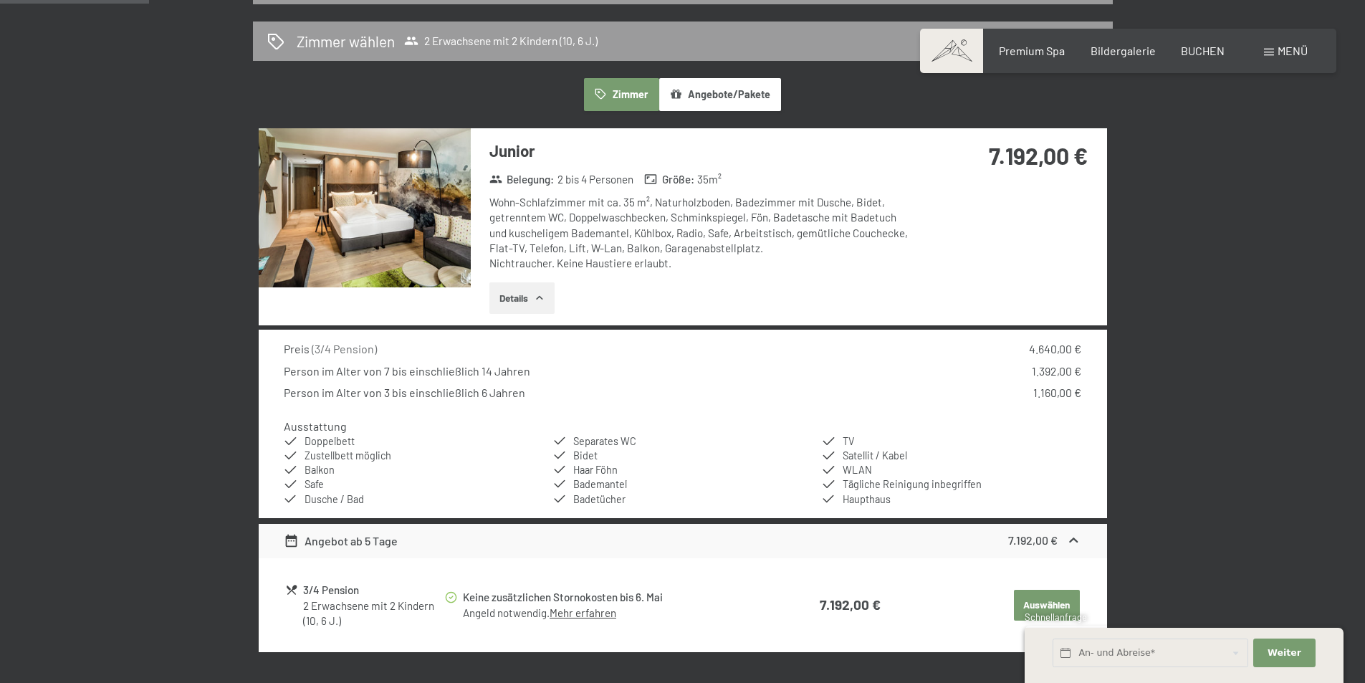
scroll to position [358, 0]
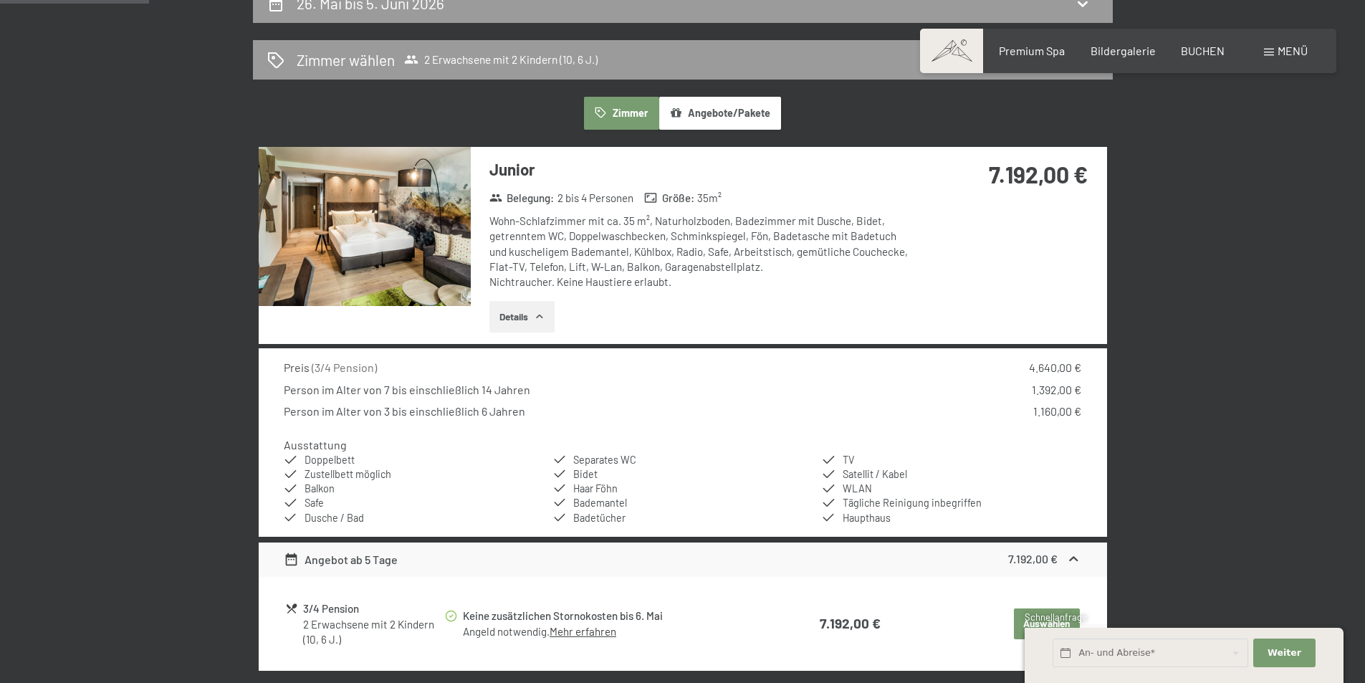
click at [428, 236] on img at bounding box center [365, 226] width 212 height 159
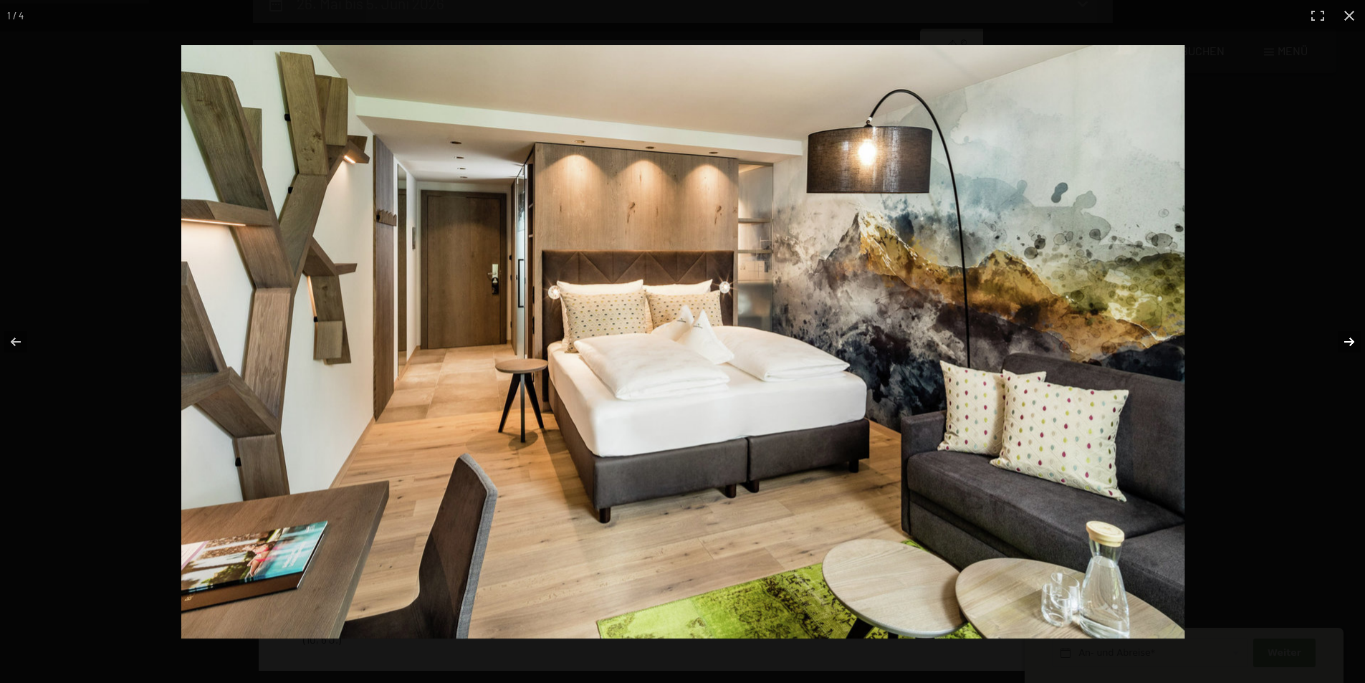
click at [1350, 340] on button "button" at bounding box center [1340, 342] width 50 height 72
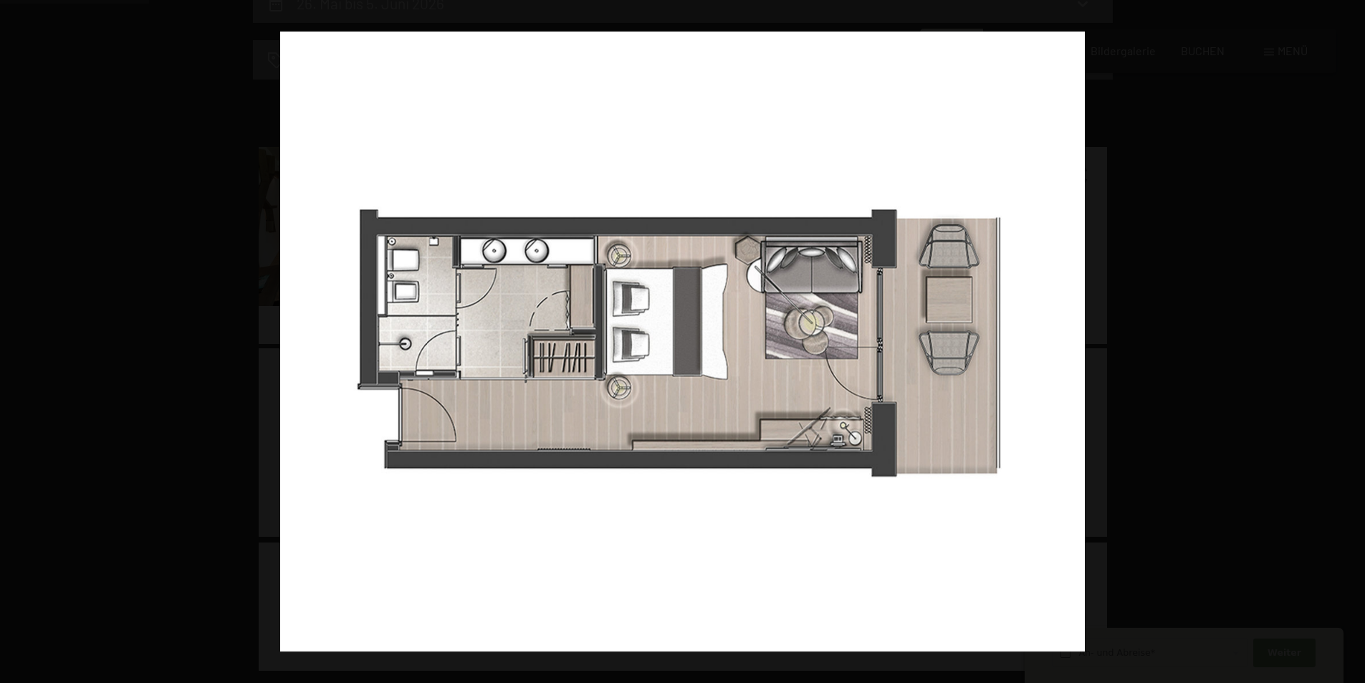
click at [1350, 340] on button "button" at bounding box center [1340, 342] width 50 height 72
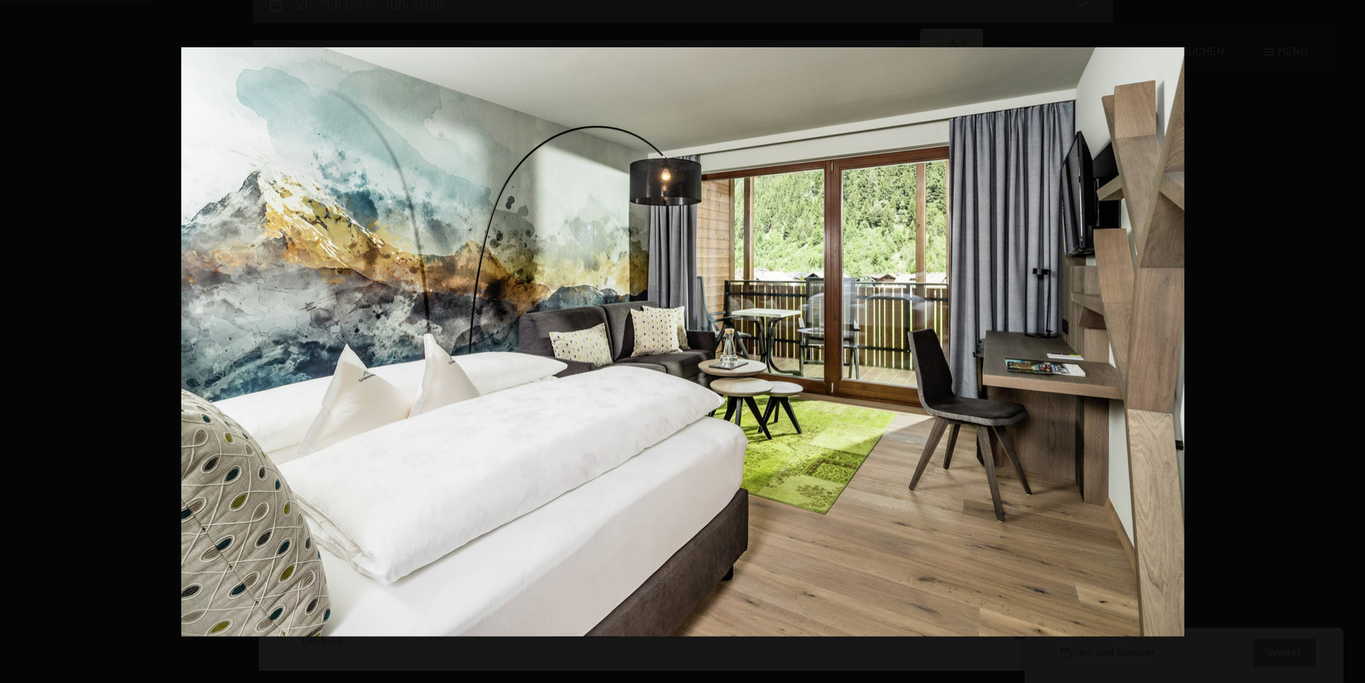
click at [1350, 340] on button "button" at bounding box center [1340, 342] width 50 height 72
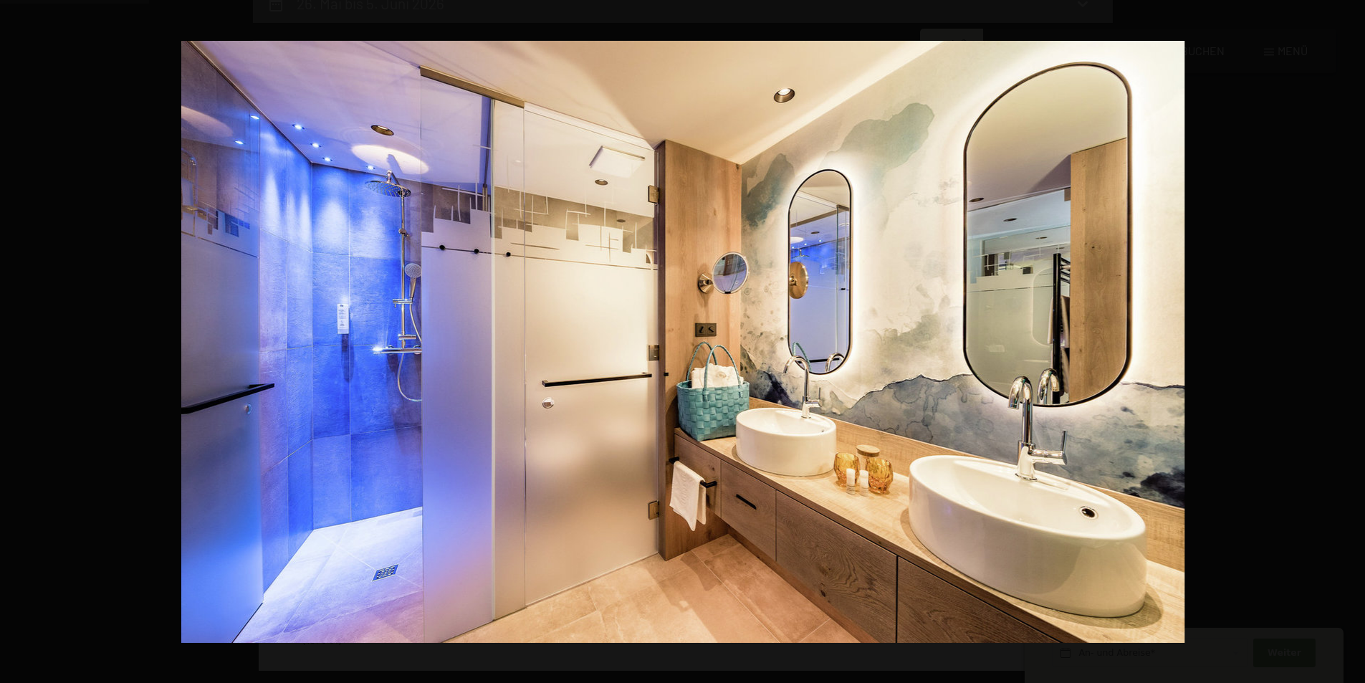
click at [1350, 340] on button "button" at bounding box center [1340, 342] width 50 height 72
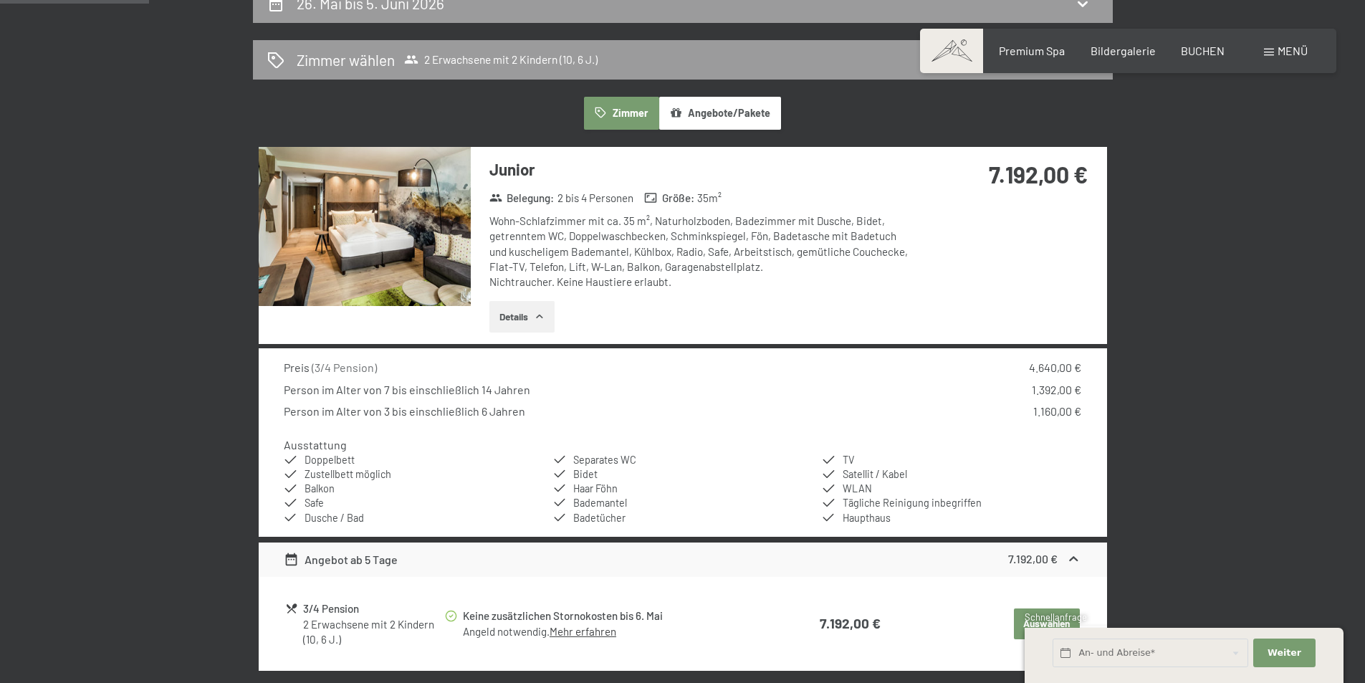
click at [0, 0] on button "button" at bounding box center [0, 0] width 0 height 0
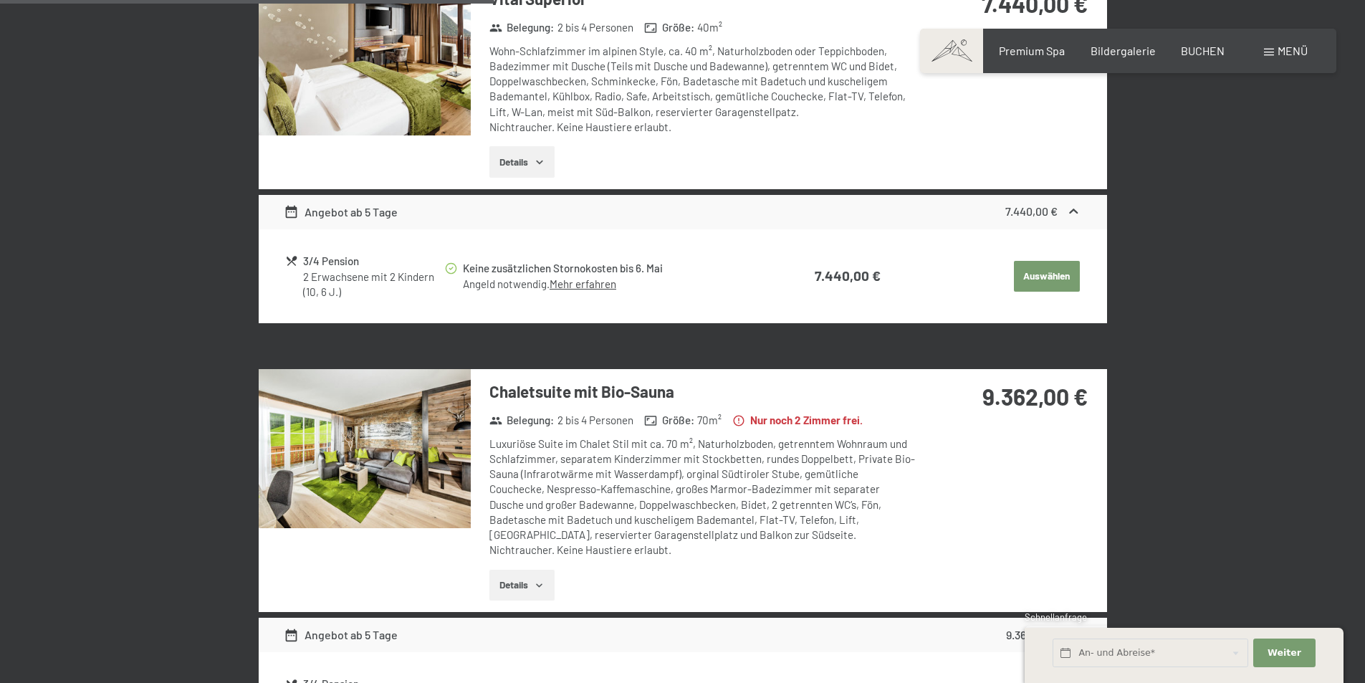
scroll to position [1218, 0]
